Goal: Information Seeking & Learning: Learn about a topic

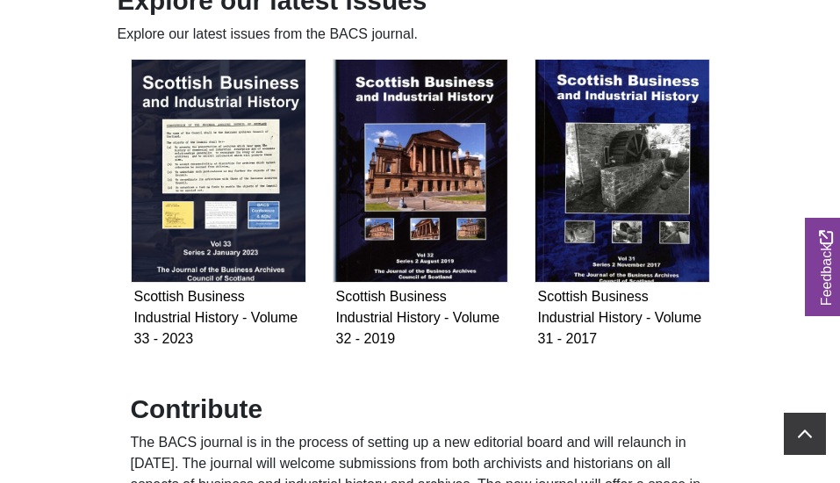
scroll to position [1095, 0]
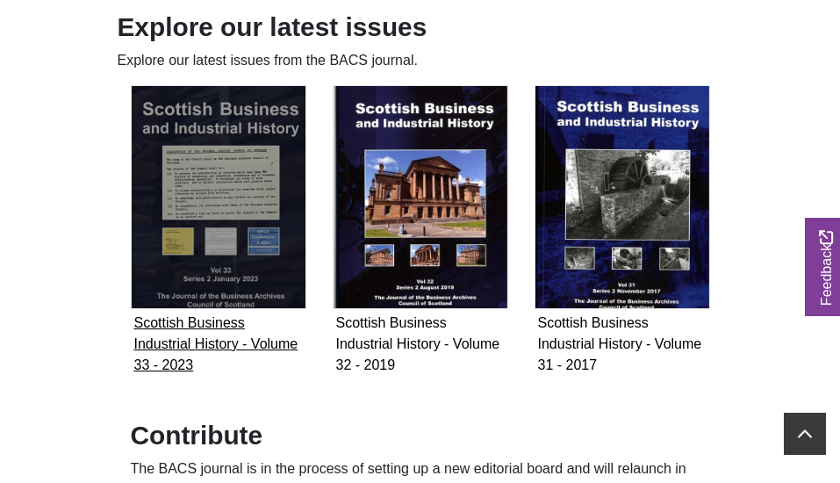
click at [255, 185] on img "Subcollection" at bounding box center [219, 197] width 176 height 224
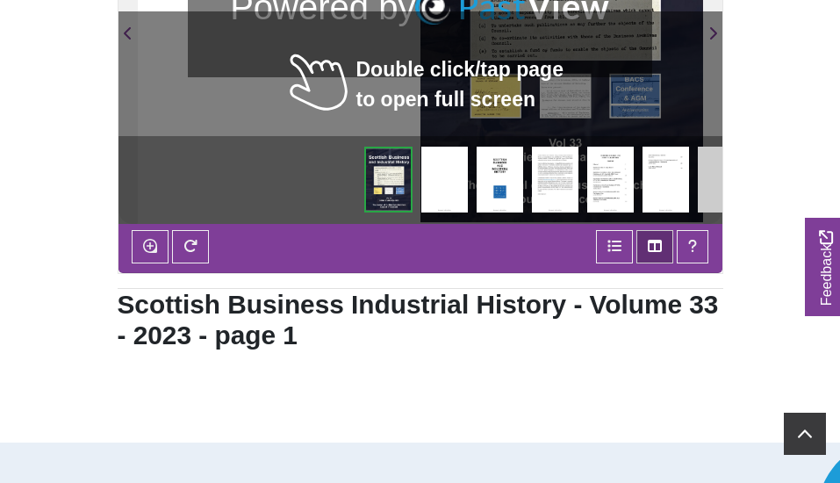
scroll to position [562, 0]
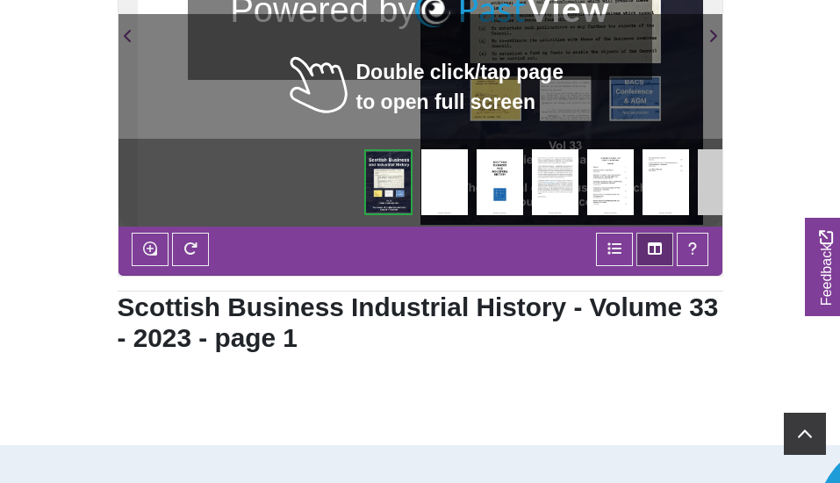
click at [499, 313] on h2 "Scottish Business Industrial History - Volume 33 - 2023 - page 1" at bounding box center [421, 322] width 606 height 63
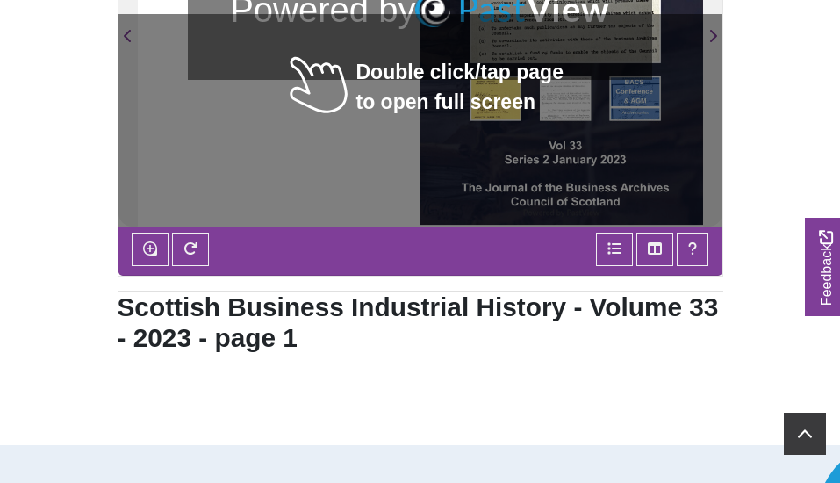
click at [421, 72] on div at bounding box center [562, 26] width 283 height 400
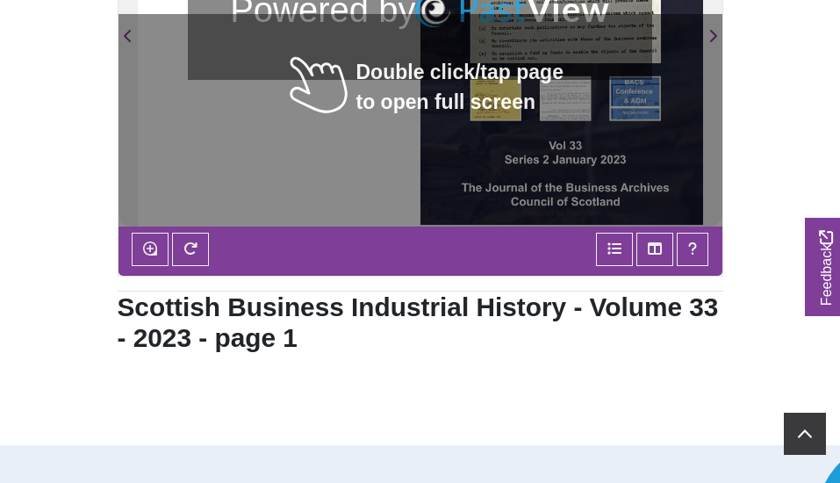
click at [421, 72] on div at bounding box center [562, 26] width 283 height 400
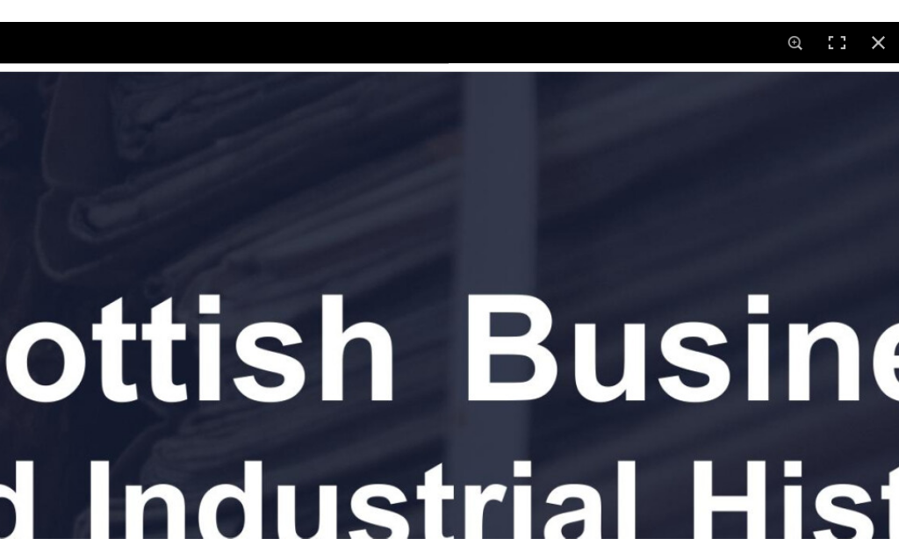
scroll to position [0, 0]
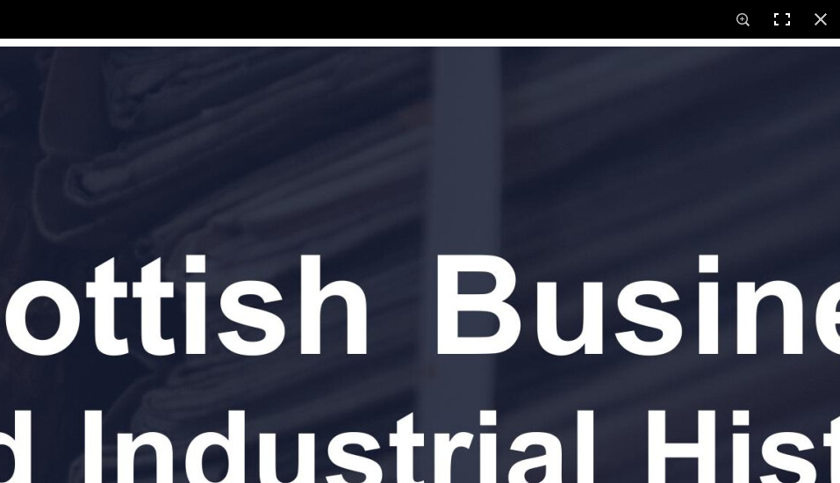
click at [785, 15] on button at bounding box center [782, 19] width 39 height 39
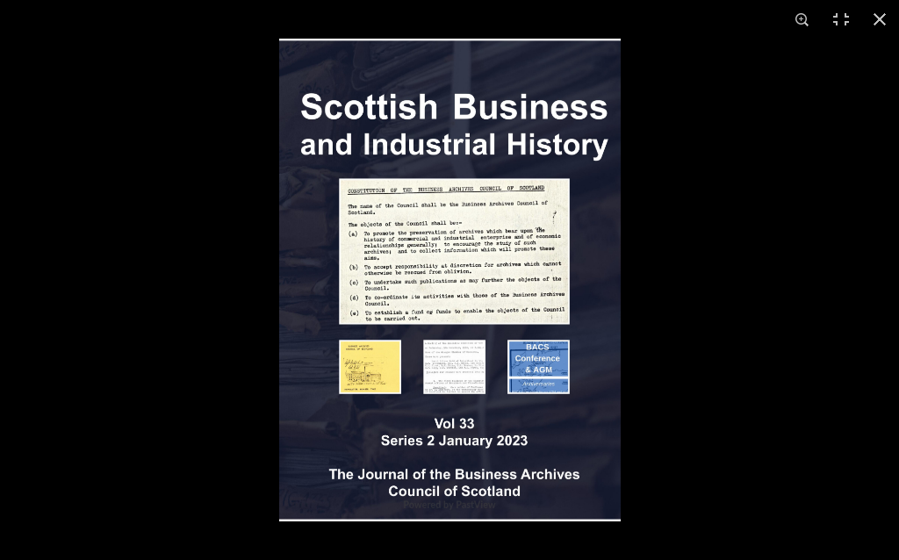
click at [438, 227] on img at bounding box center [450, 280] width 342 height 483
